Goal: Book appointment/travel/reservation

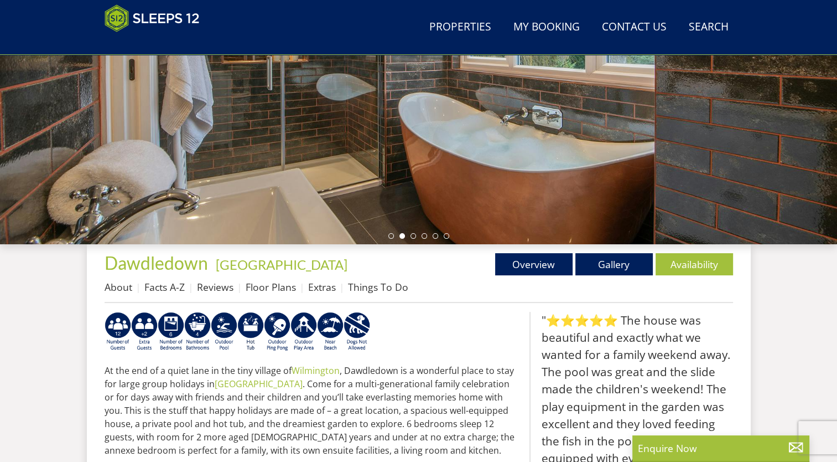
scroll to position [248, 0]
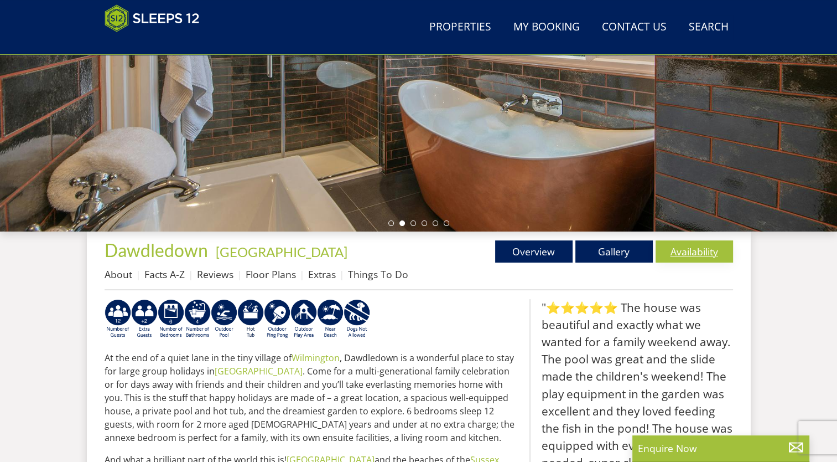
click at [690, 253] on link "Availability" at bounding box center [694, 251] width 77 height 22
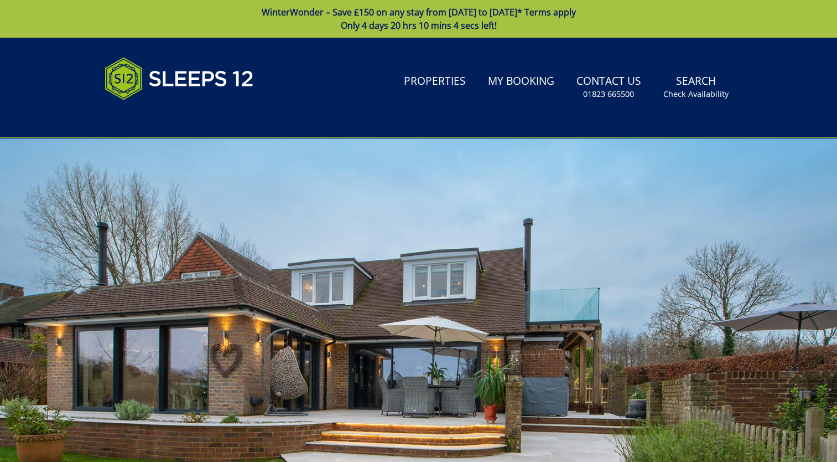
click at [348, 283] on div at bounding box center [418, 331] width 837 height 387
click at [430, 84] on link "Properties" at bounding box center [435, 81] width 71 height 25
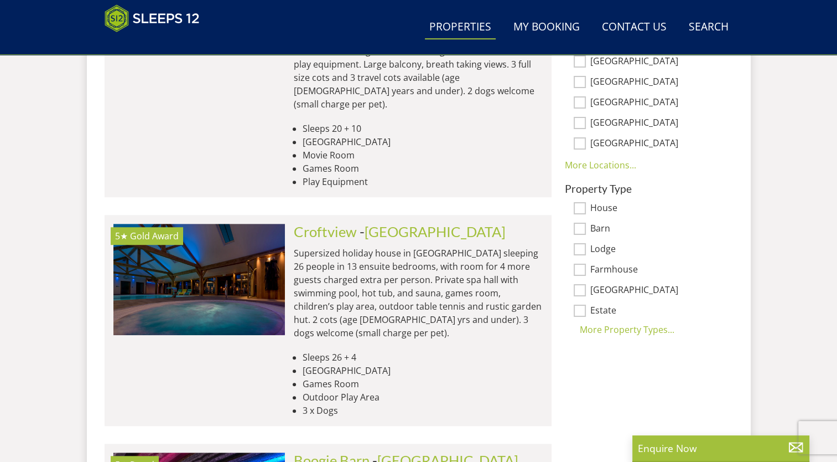
scroll to position [812, 0]
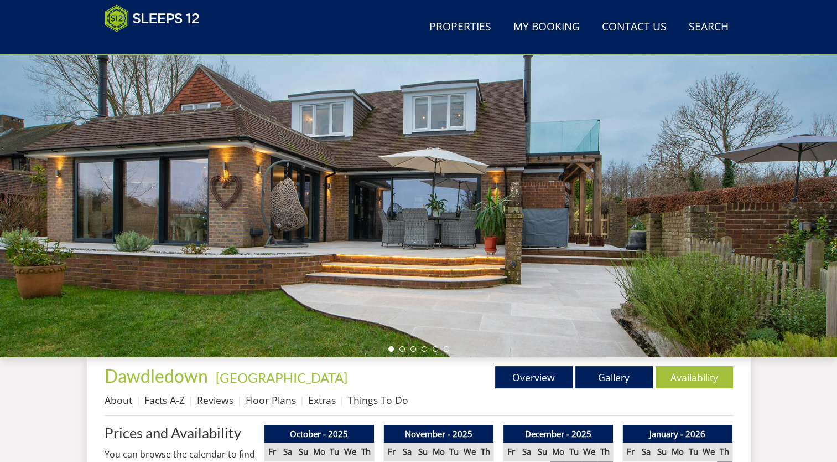
scroll to position [178, 0]
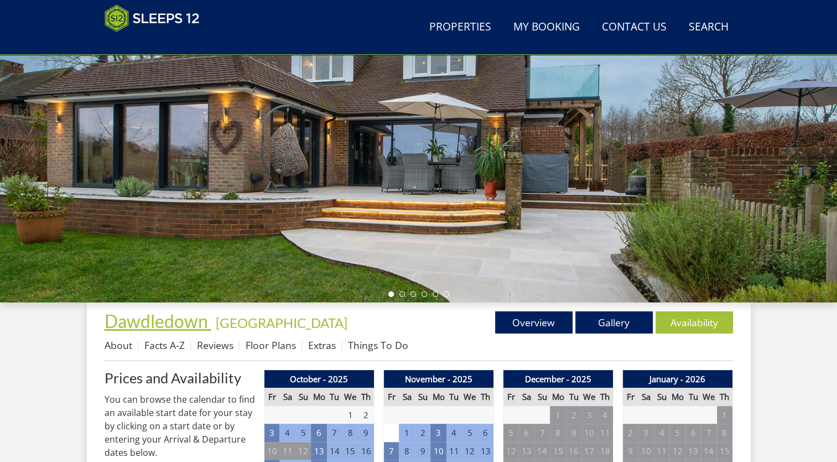
click at [191, 322] on span "Dawdledown" at bounding box center [156, 321] width 103 height 22
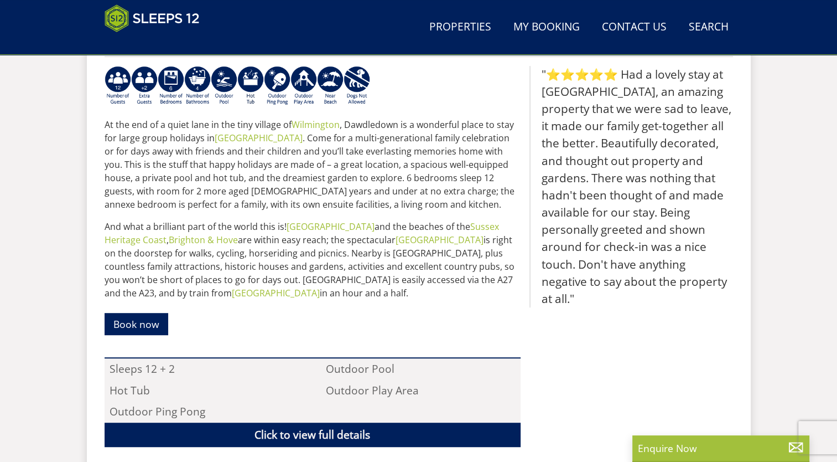
scroll to position [484, 0]
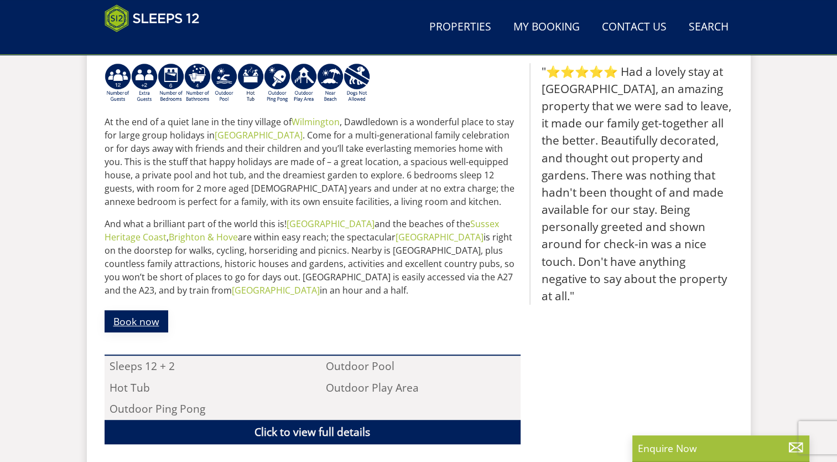
click at [151, 317] on link "Book now" at bounding box center [137, 321] width 64 height 22
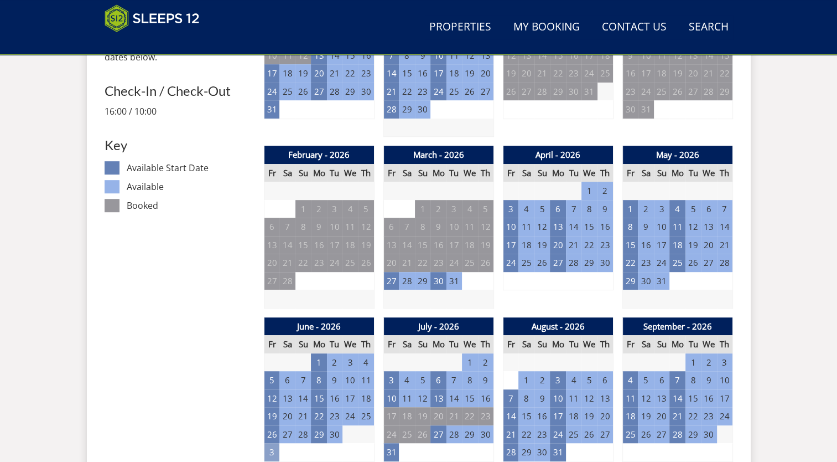
scroll to position [702, 0]
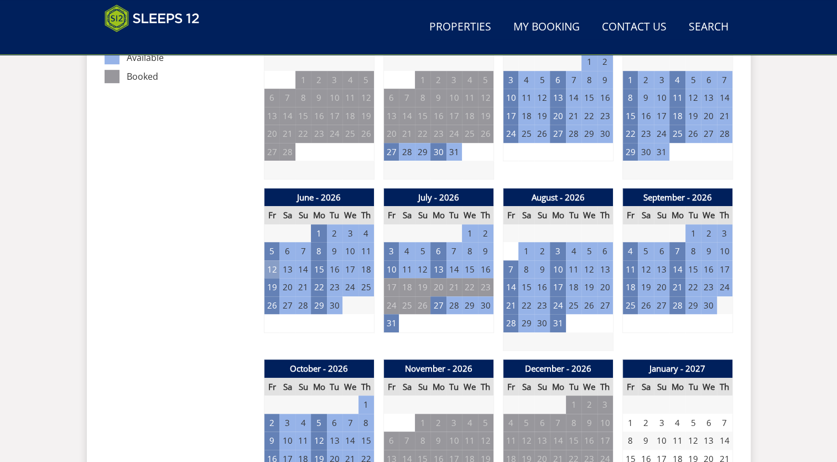
click at [269, 267] on td "12" at bounding box center [271, 269] width 15 height 18
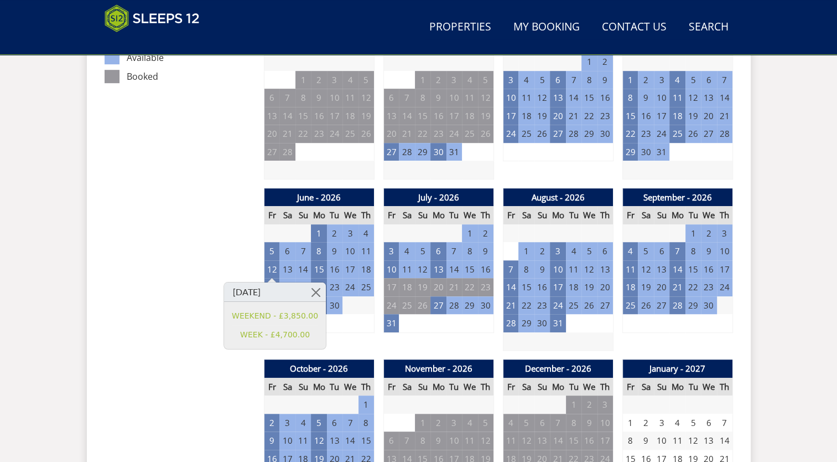
click at [305, 278] on td "21" at bounding box center [303, 287] width 15 height 18
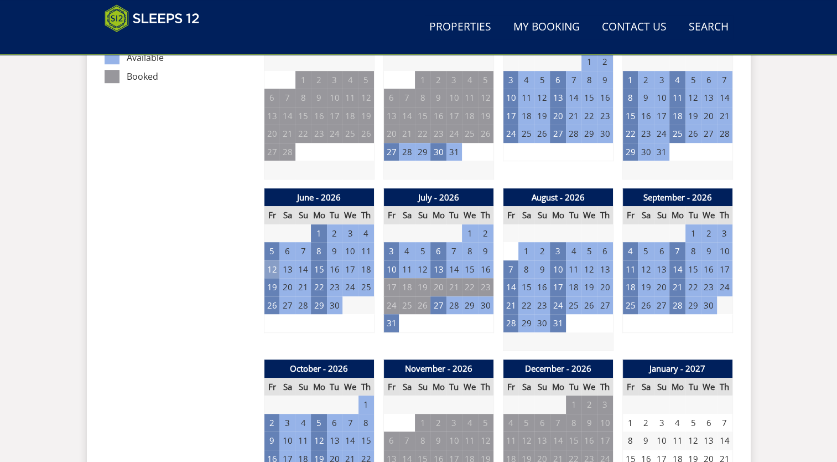
click at [271, 264] on td "12" at bounding box center [271, 269] width 15 height 18
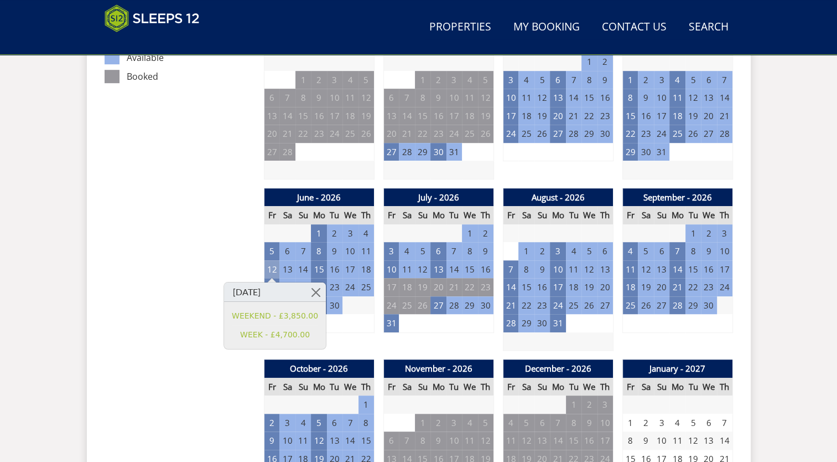
click at [271, 264] on td "12" at bounding box center [271, 269] width 15 height 18
click at [548, 30] on link "My Booking" at bounding box center [546, 27] width 75 height 25
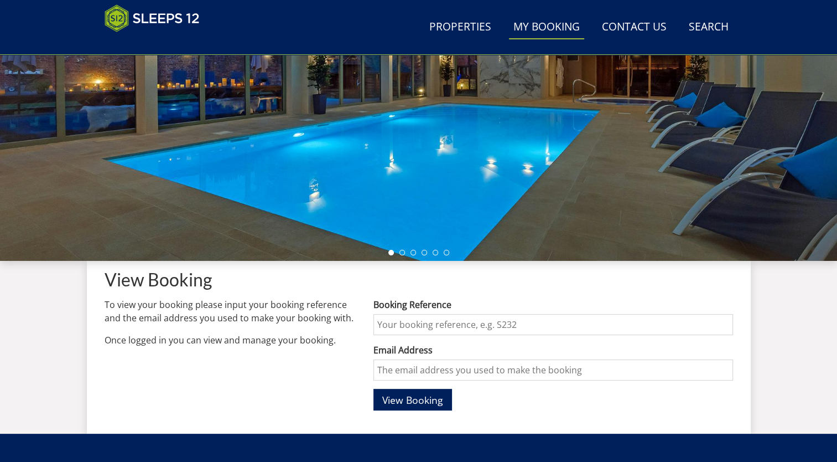
scroll to position [263, 0]
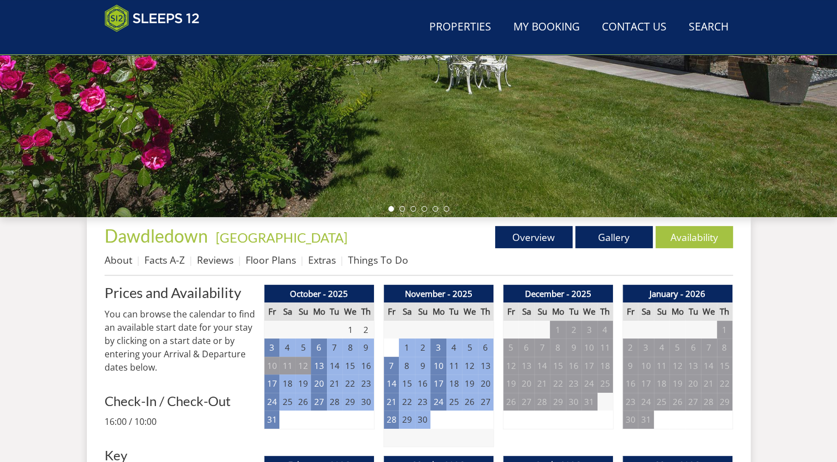
scroll to position [702, 0]
